Goal: Find specific page/section: Find specific page/section

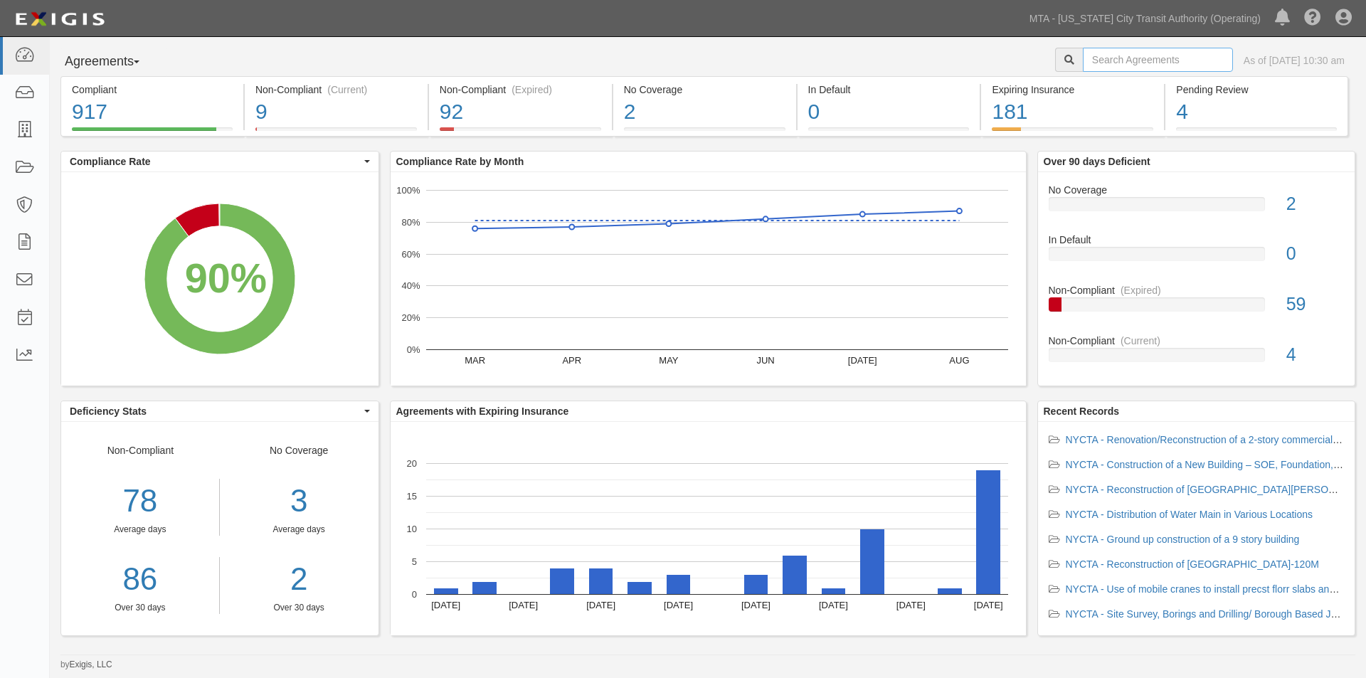
drag, startPoint x: 1149, startPoint y: 61, endPoint x: 1145, endPoint y: 54, distance: 8.3
click at [1148, 61] on input "text" at bounding box center [1158, 60] width 150 height 24
type input "ins1383"
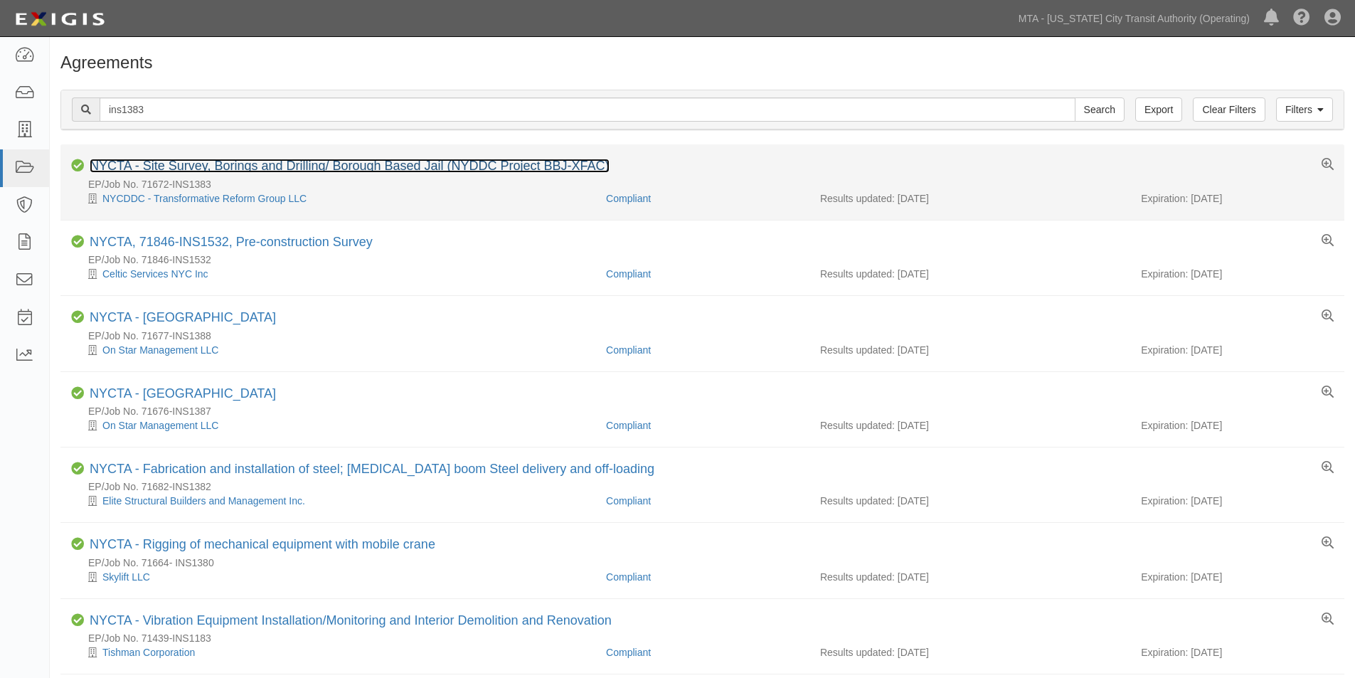
click at [382, 167] on link "NYCTA - Site Survey, Borings and Drilling/ Borough Based Jail (NYDDC Project BB…" at bounding box center [350, 166] width 520 height 14
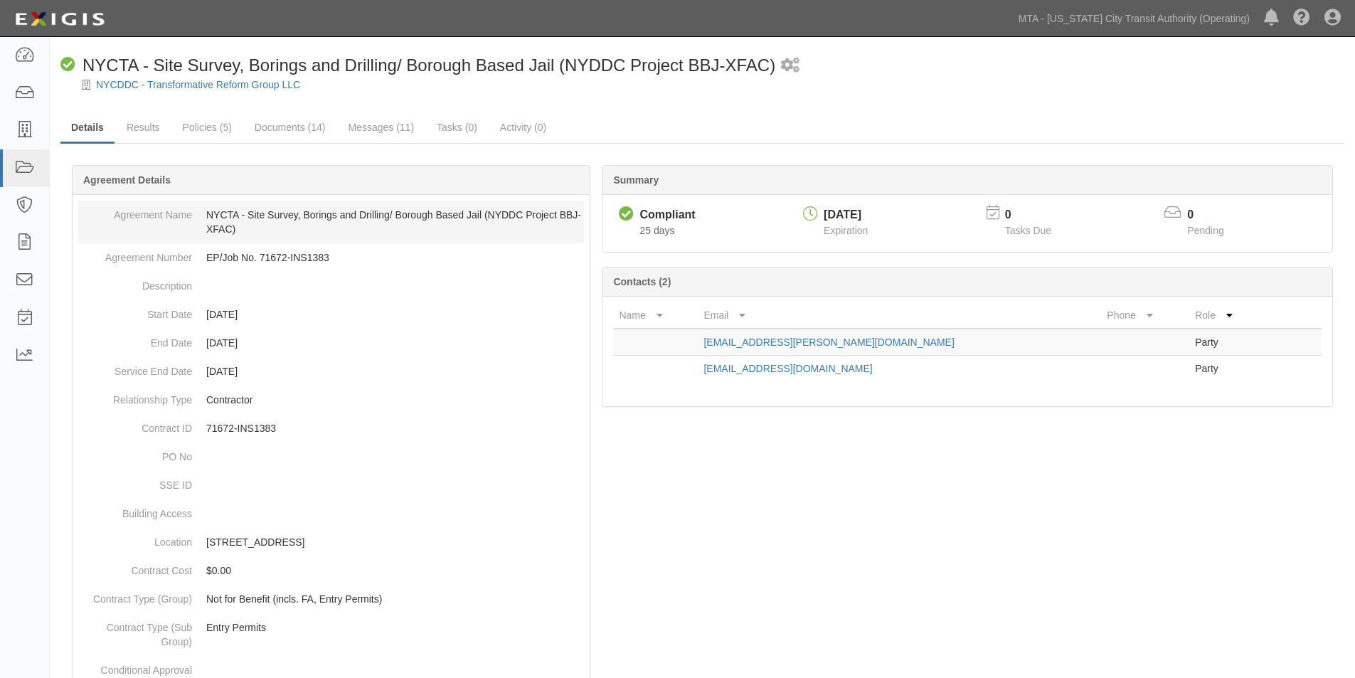
click at [442, 223] on dd "NYCTA - Site Survey, Borings and Drilling/ Borough Based Jail (NYDDC Project BB…" at bounding box center [331, 222] width 506 height 43
click at [376, 221] on dd "NYCTA - Site Survey, Borings and Drilling/ Borough Based Jail (NYDDC Project BB…" at bounding box center [331, 222] width 506 height 43
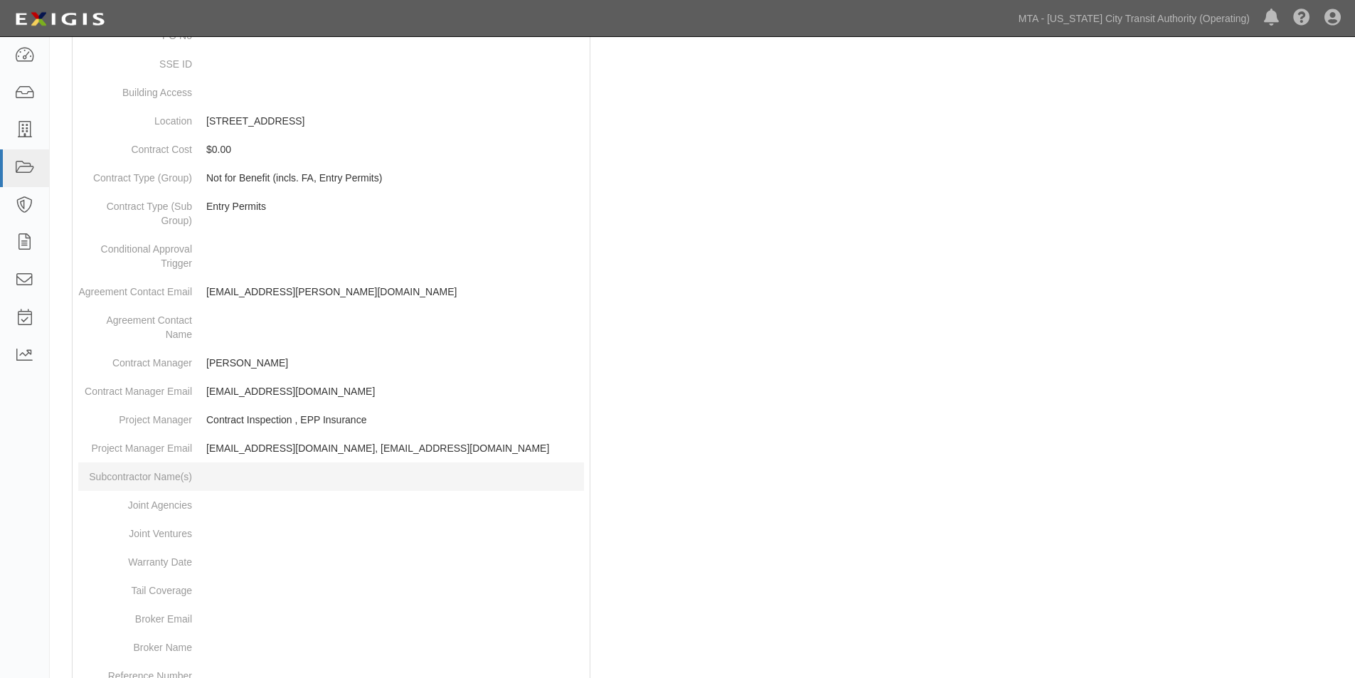
scroll to position [427, 0]
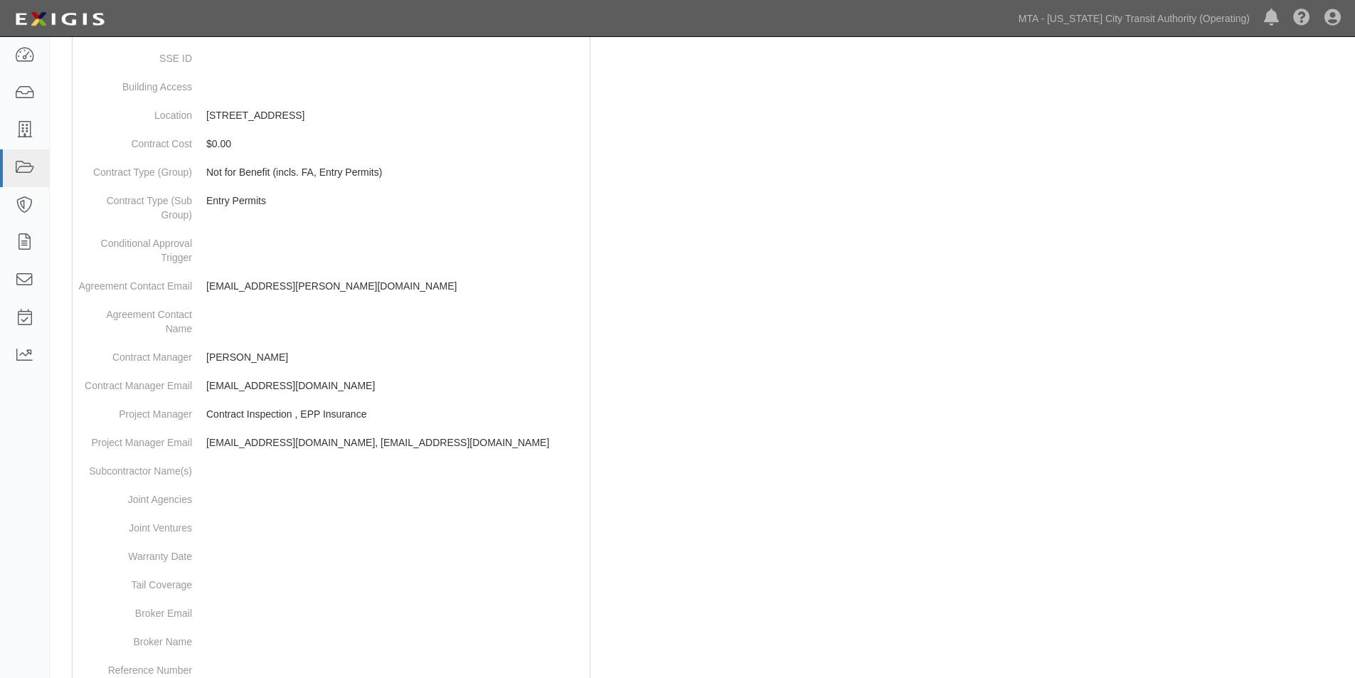
drag, startPoint x: 995, startPoint y: 416, endPoint x: 676, endPoint y: 356, distance: 324.4
click at [676, 356] on div at bounding box center [702, 352] width 1284 height 1185
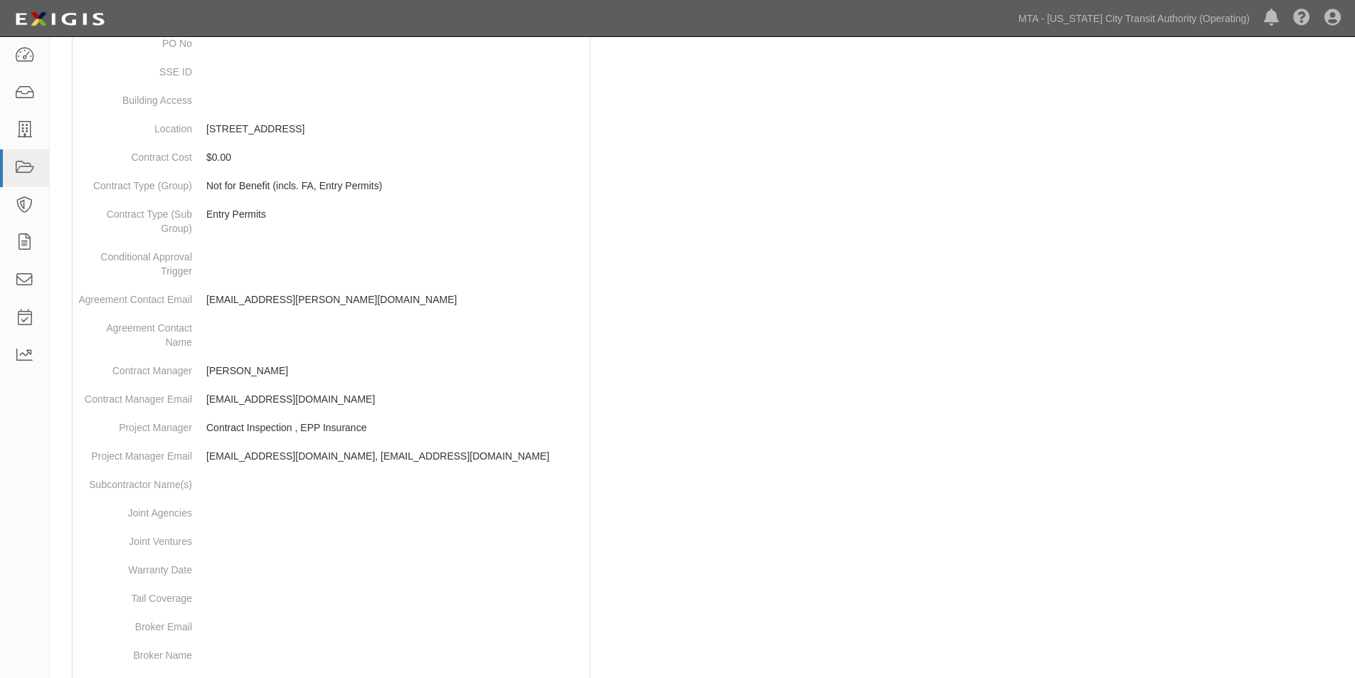
scroll to position [0, 0]
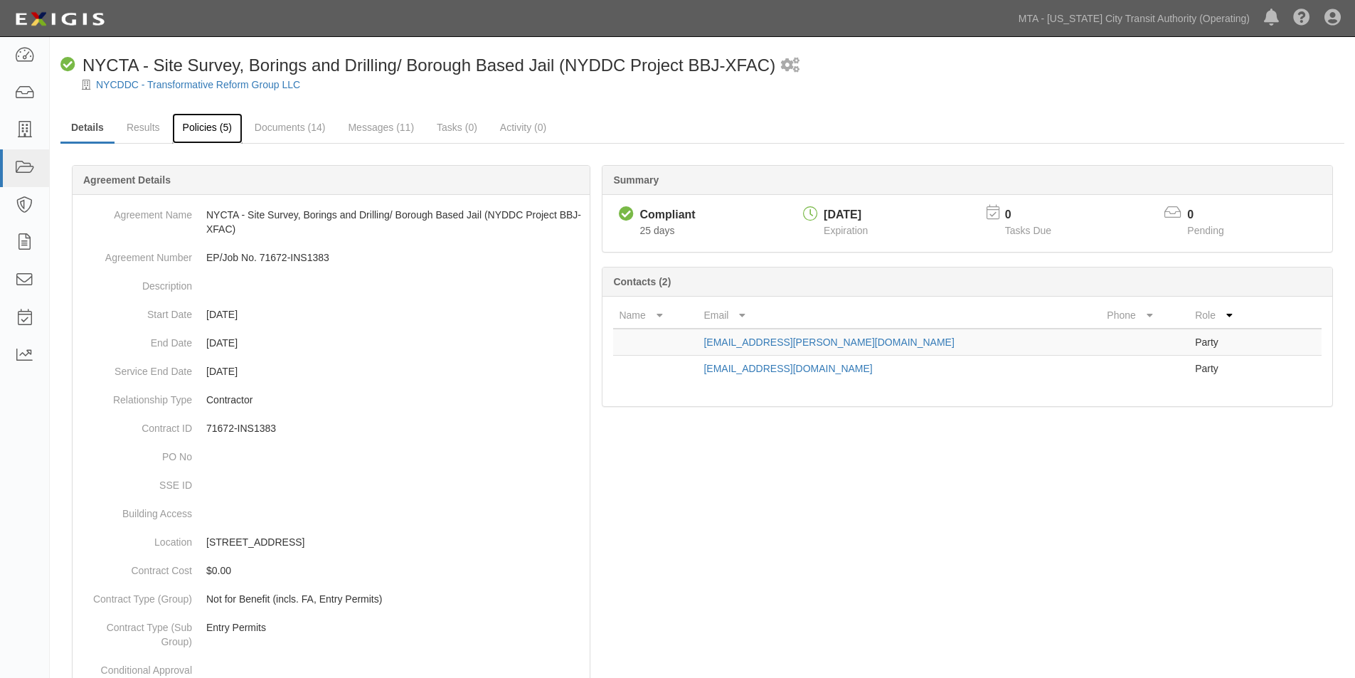
click at [205, 132] on link "Policies (5)" at bounding box center [207, 128] width 70 height 31
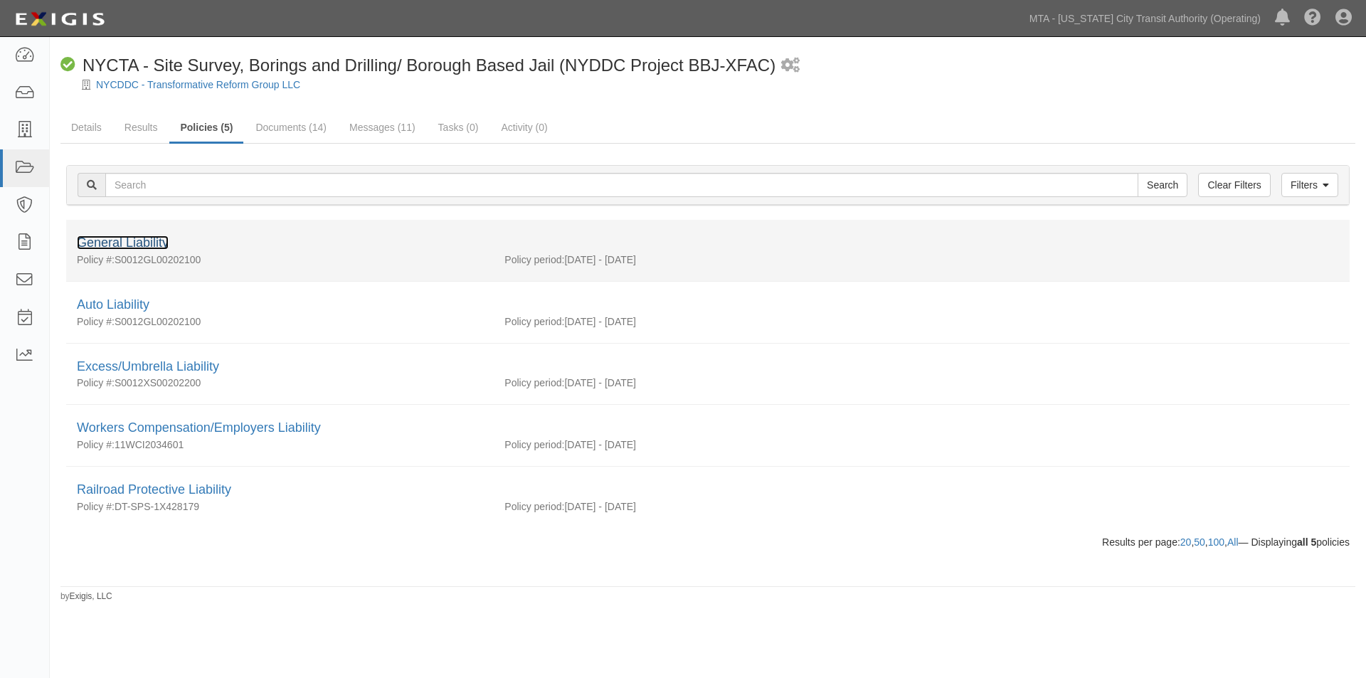
click at [123, 235] on link "General Liability" at bounding box center [123, 242] width 92 height 14
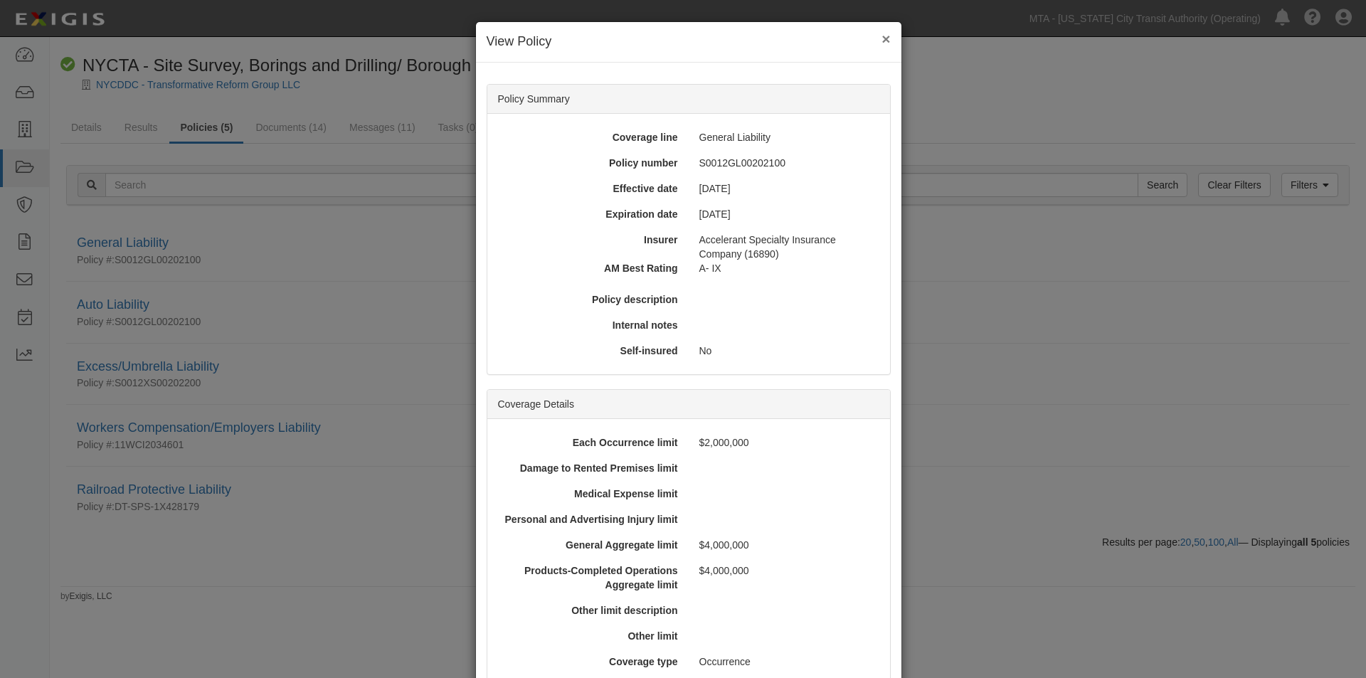
click at [882, 38] on button "×" at bounding box center [885, 38] width 9 height 15
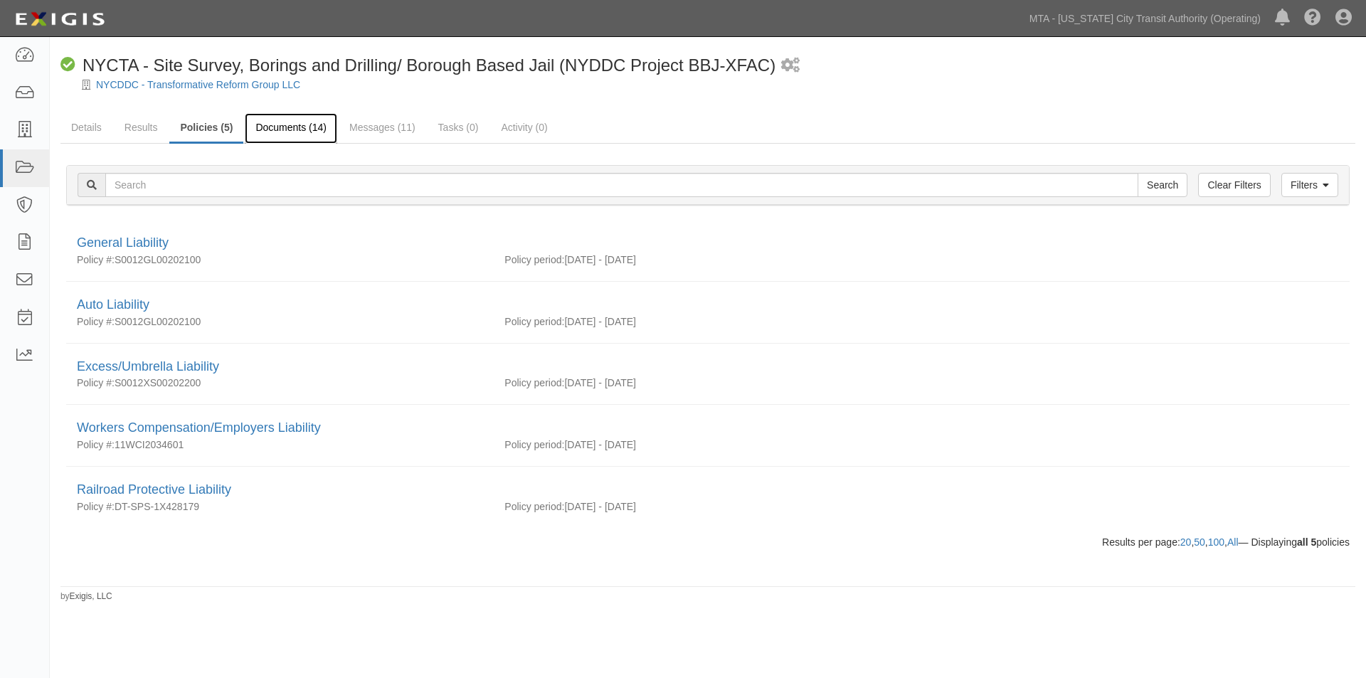
click at [322, 127] on link "Documents (14)" at bounding box center [291, 128] width 92 height 31
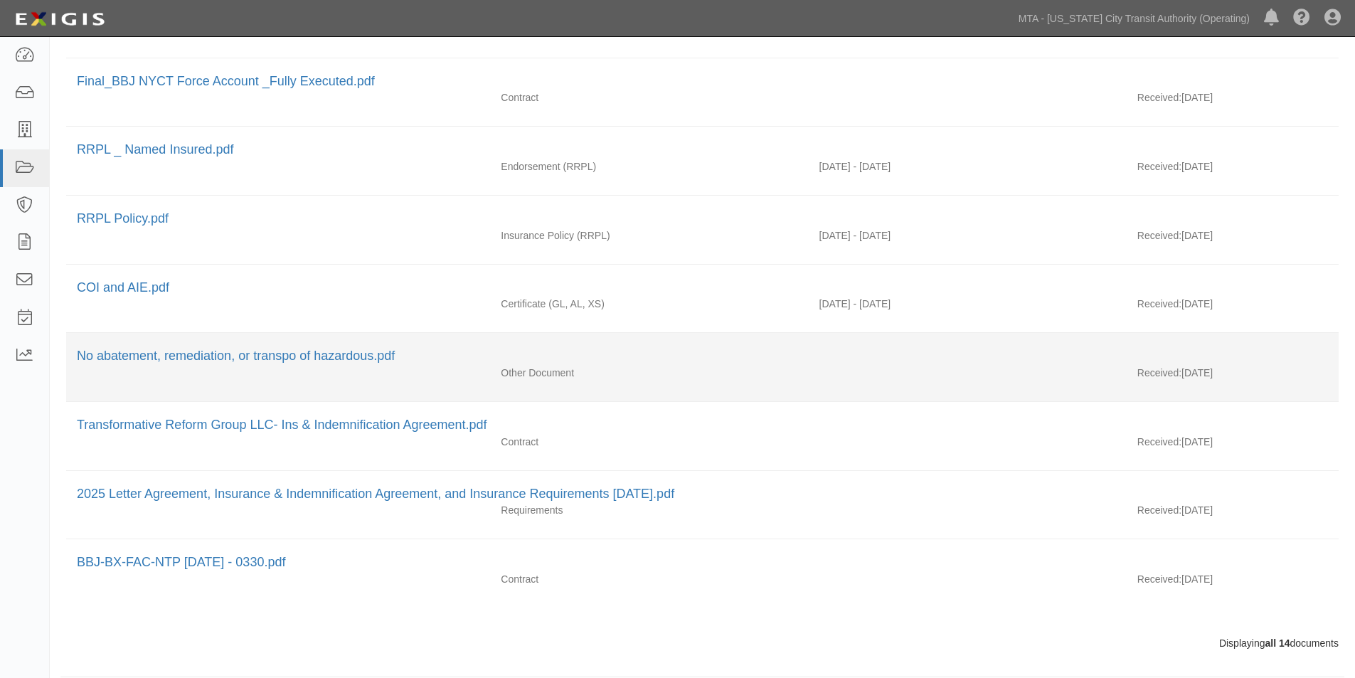
scroll to position [600, 0]
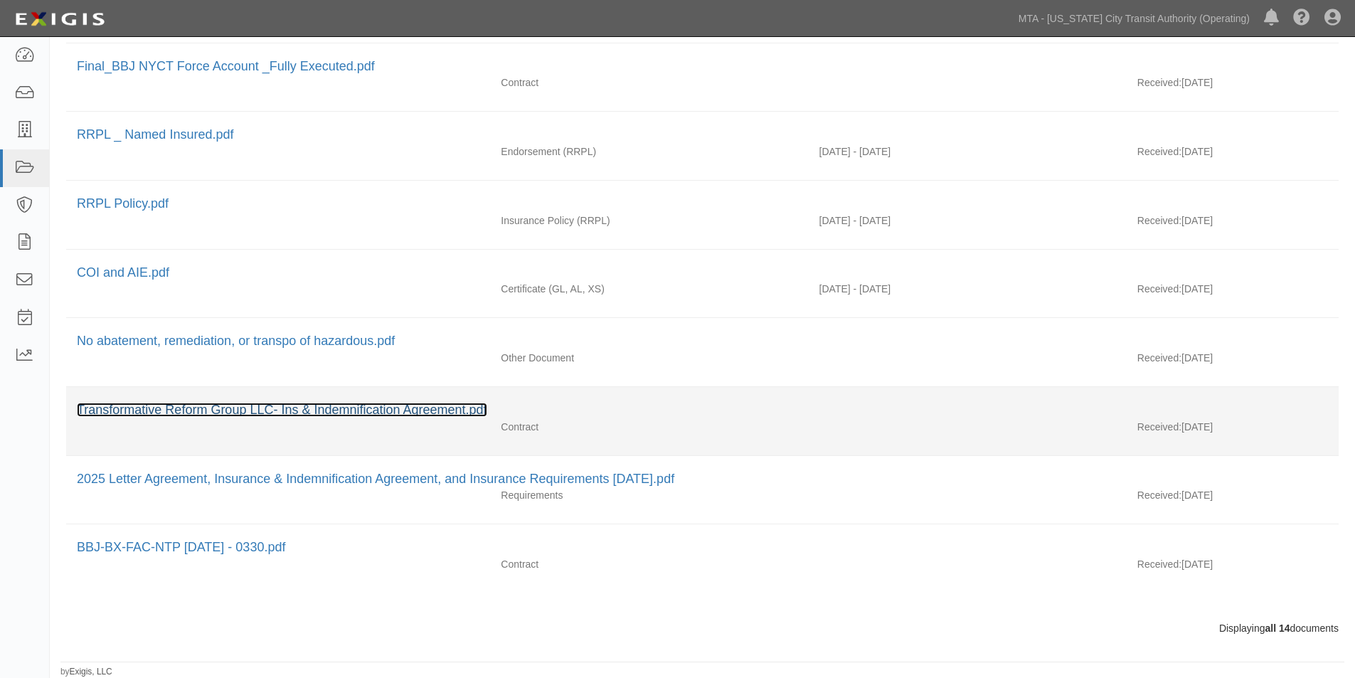
click at [393, 410] on link "Transformative Reform Group LLC- Ins & Indemnification Agreement.pdf" at bounding box center [282, 410] width 410 height 14
